Goal: Find specific page/section

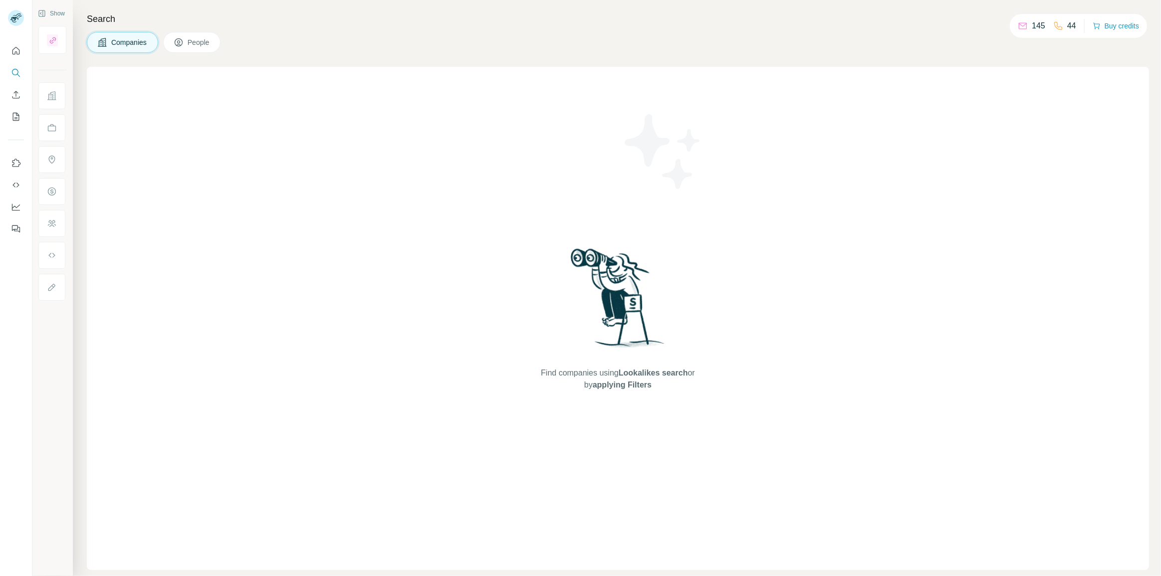
click at [190, 46] on span "People" at bounding box center [199, 42] width 23 height 10
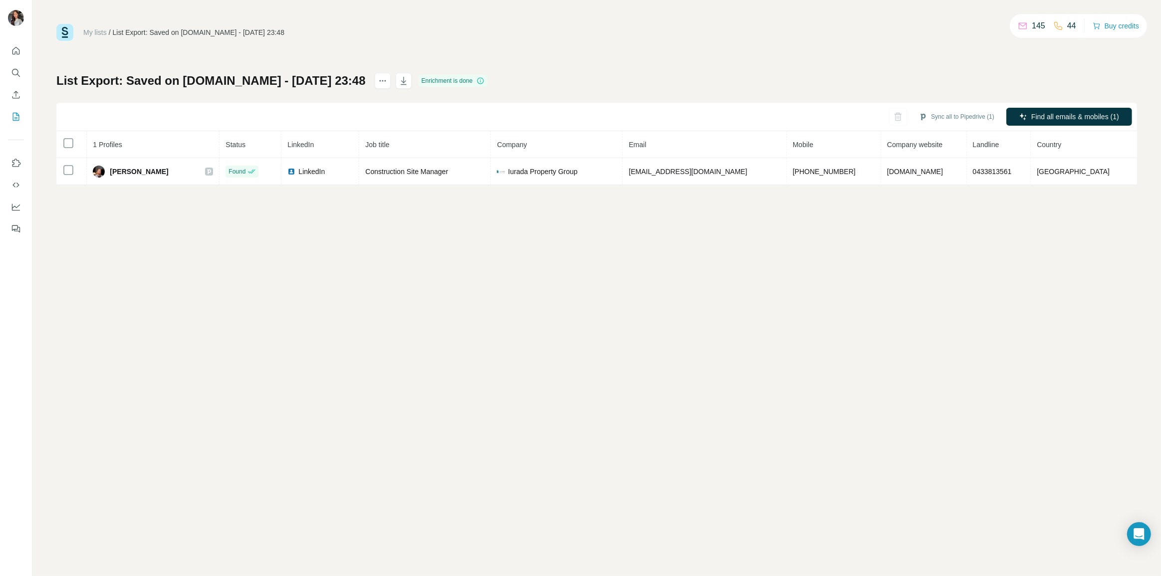
click at [303, 277] on div "My lists / List Export: Saved on LinkedIn.com - 26/08/2025 23:48 145 44 Buy cre…" at bounding box center [596, 288] width 1129 height 576
